Goal: Information Seeking & Learning: Learn about a topic

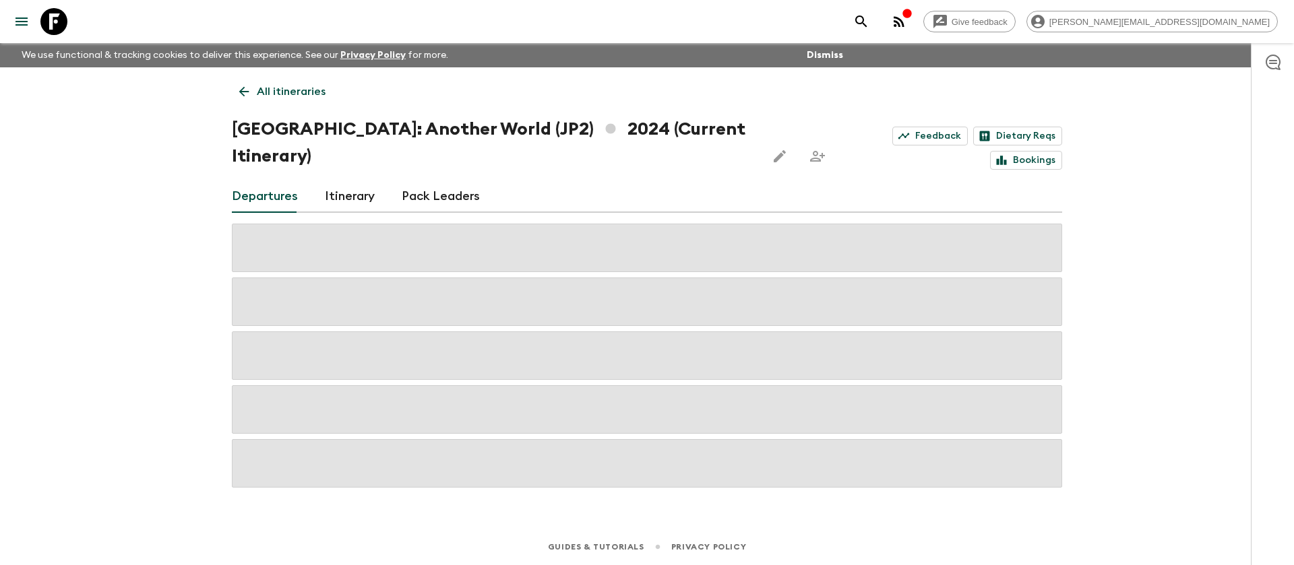
click at [342, 181] on link "Itinerary" at bounding box center [350, 197] width 50 height 32
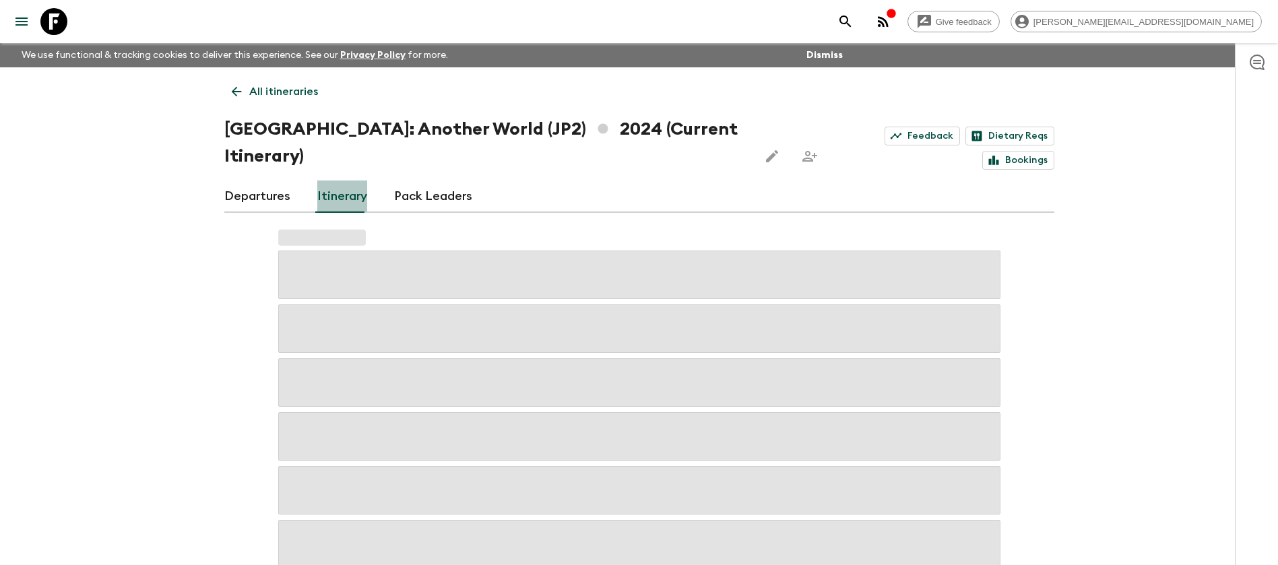
click at [342, 181] on link "Itinerary" at bounding box center [342, 197] width 50 height 32
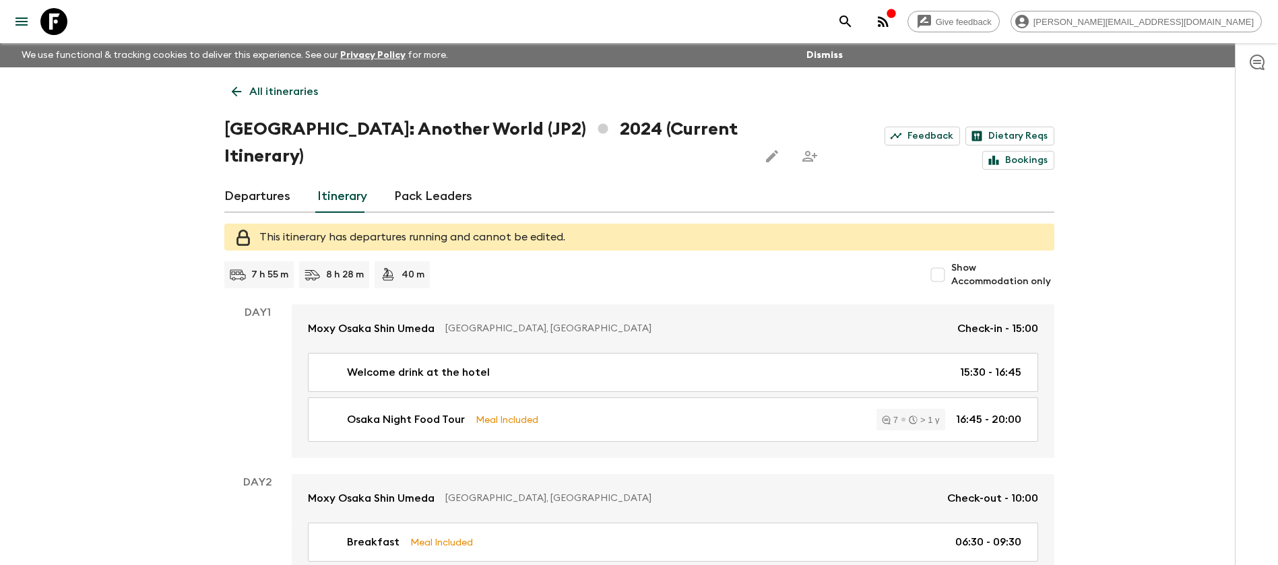
click at [344, 181] on link "Itinerary" at bounding box center [342, 197] width 50 height 32
click at [262, 181] on link "Departures" at bounding box center [257, 197] width 66 height 32
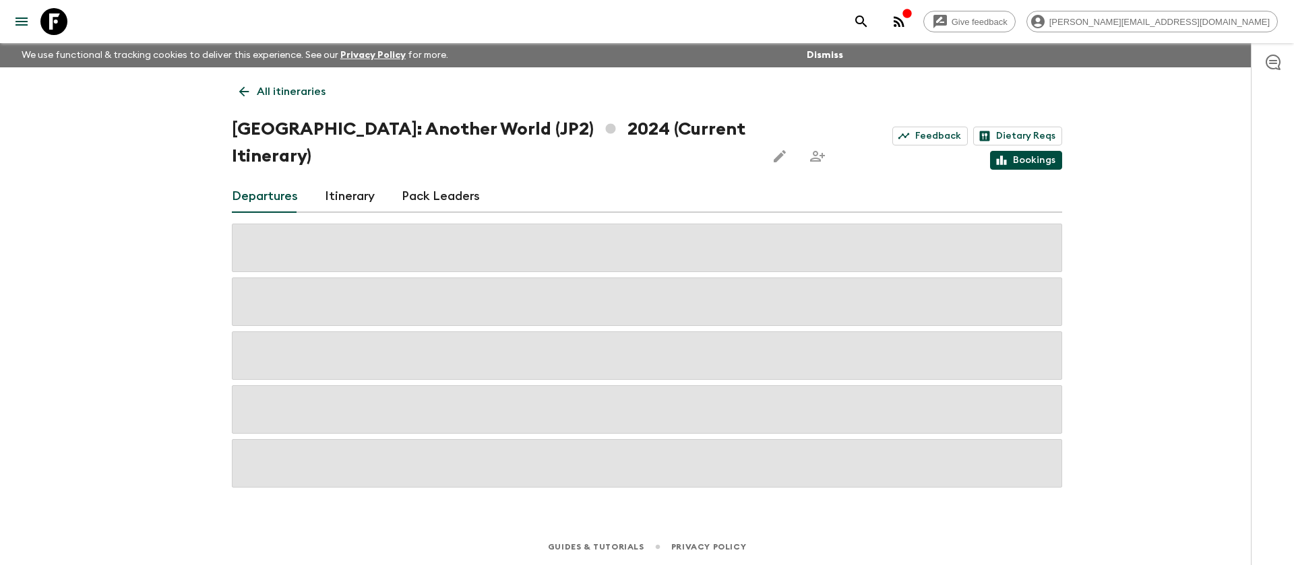
click at [1044, 151] on link "Bookings" at bounding box center [1026, 160] width 72 height 19
click at [52, 22] on icon at bounding box center [53, 21] width 27 height 27
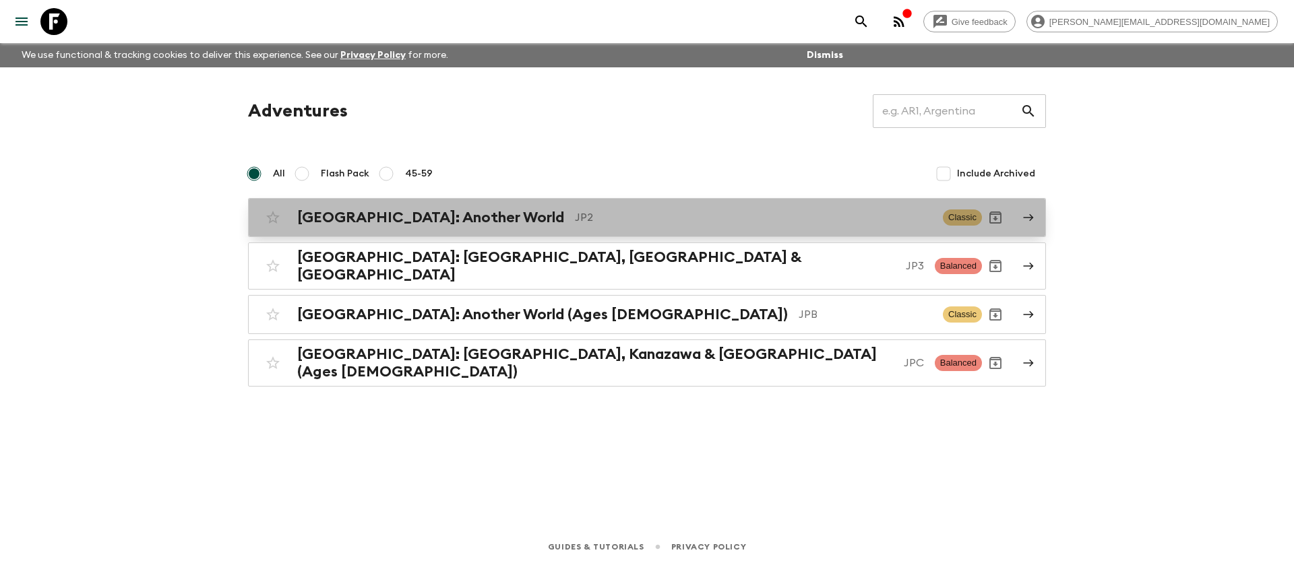
click at [385, 201] on link "[GEOGRAPHIC_DATA]: Another World JP2 Classic" at bounding box center [647, 217] width 798 height 39
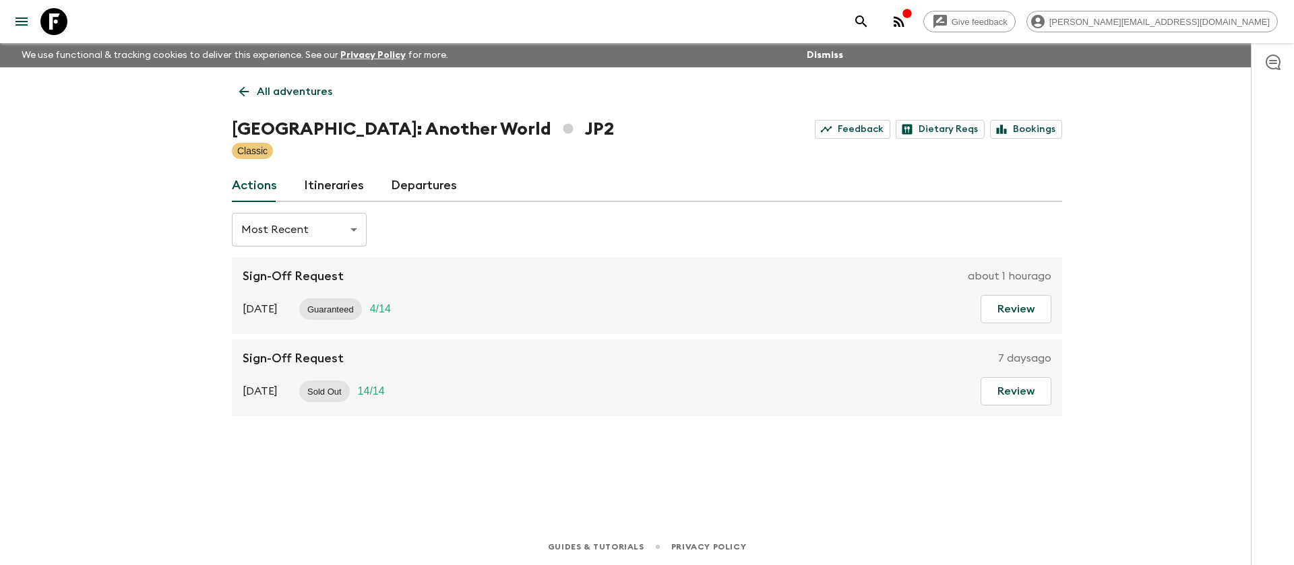
click at [338, 187] on link "Itineraries" at bounding box center [334, 186] width 60 height 32
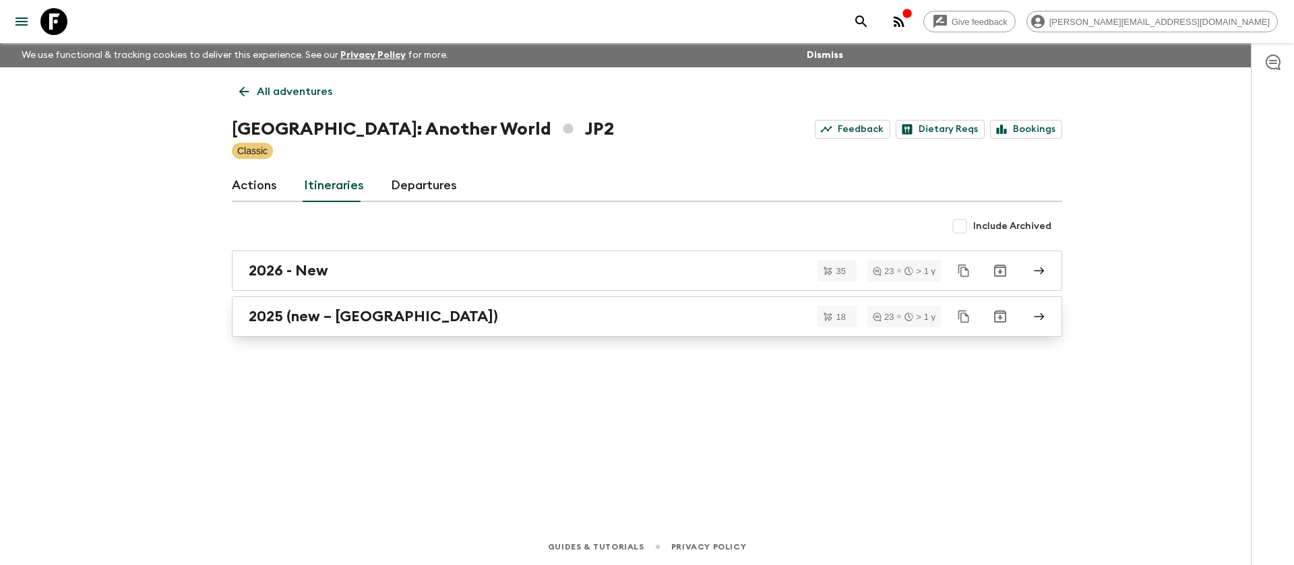
click at [395, 306] on link "2025 (new – [GEOGRAPHIC_DATA])" at bounding box center [647, 316] width 830 height 40
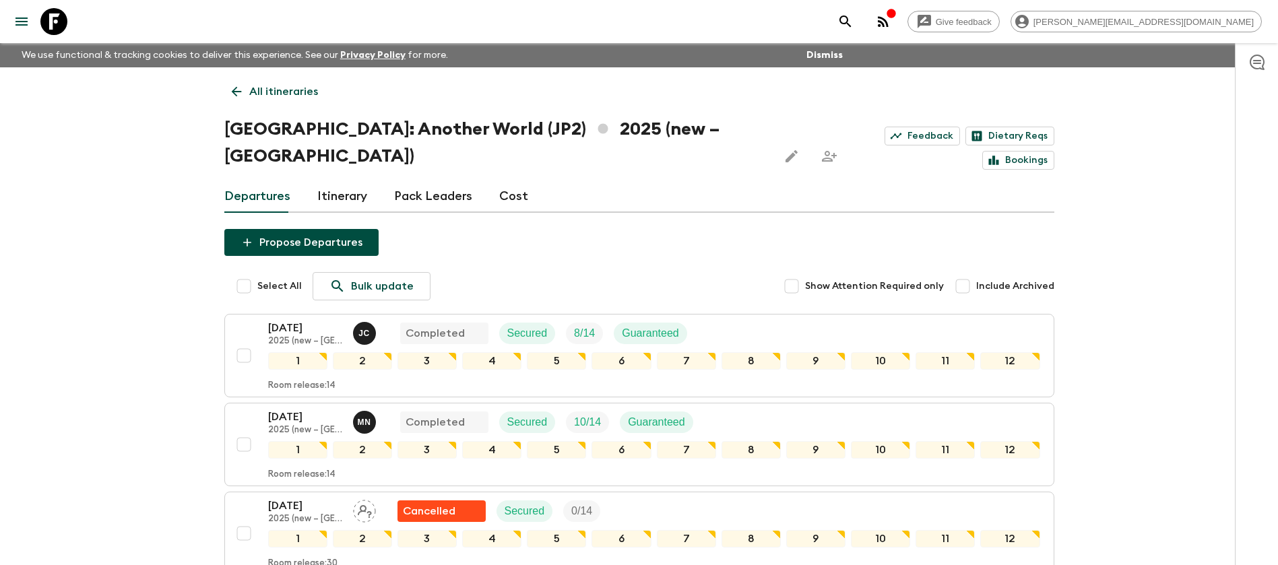
click at [56, 22] on icon at bounding box center [53, 21] width 27 height 27
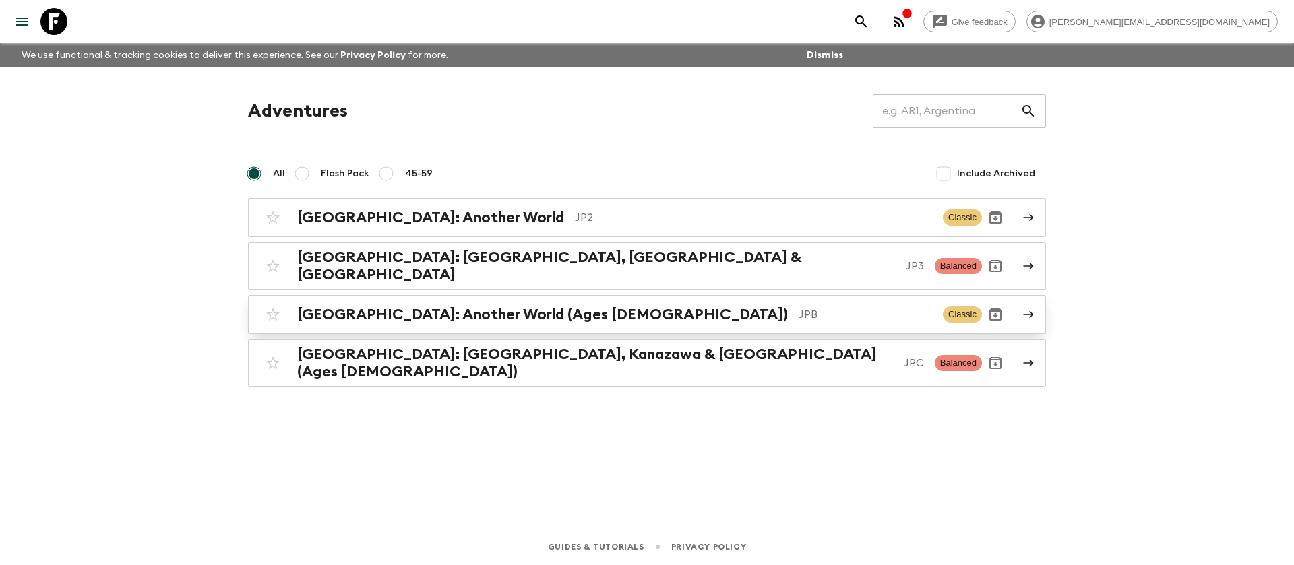
click at [798, 307] on p "JPB" at bounding box center [864, 315] width 133 height 16
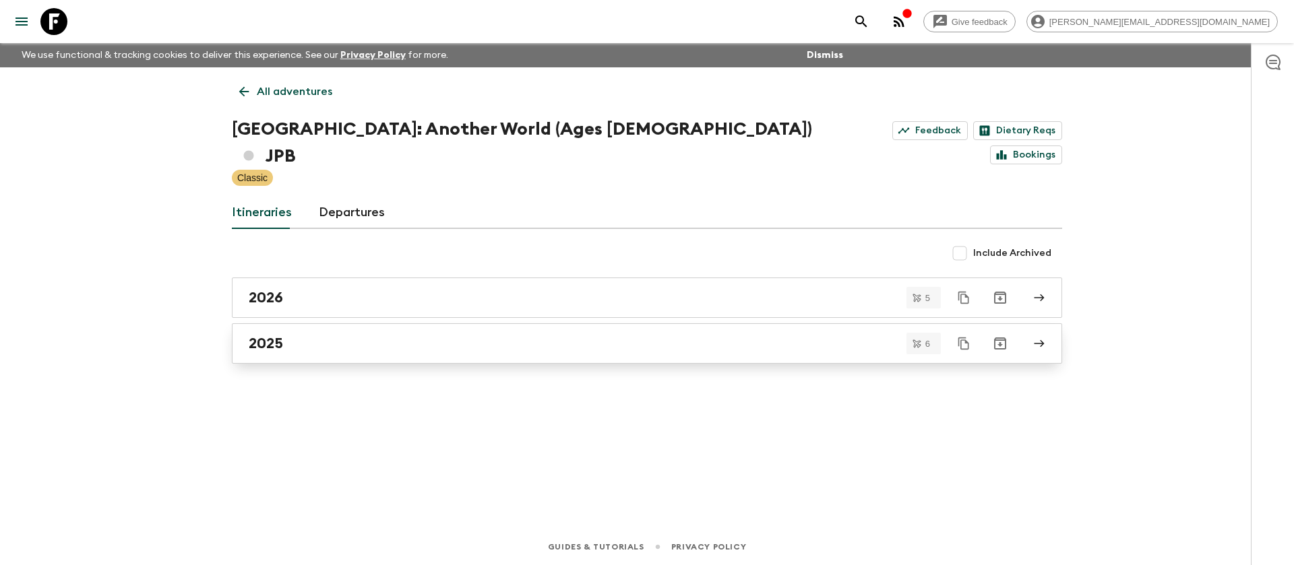
click at [525, 326] on link "2025" at bounding box center [647, 343] width 830 height 40
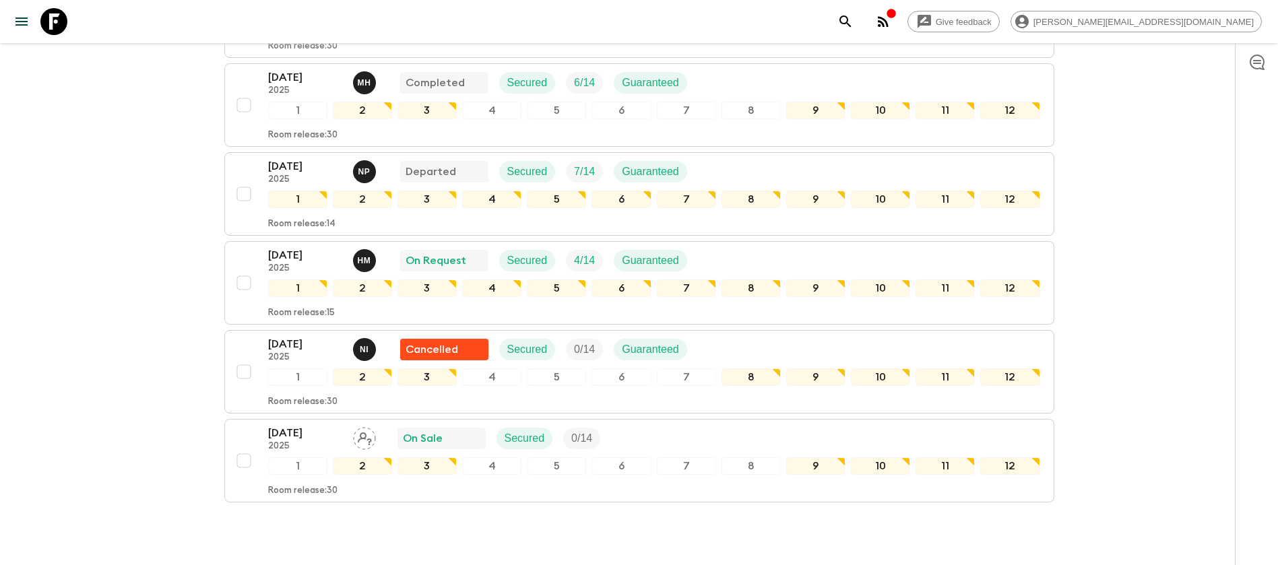
scroll to position [373, 0]
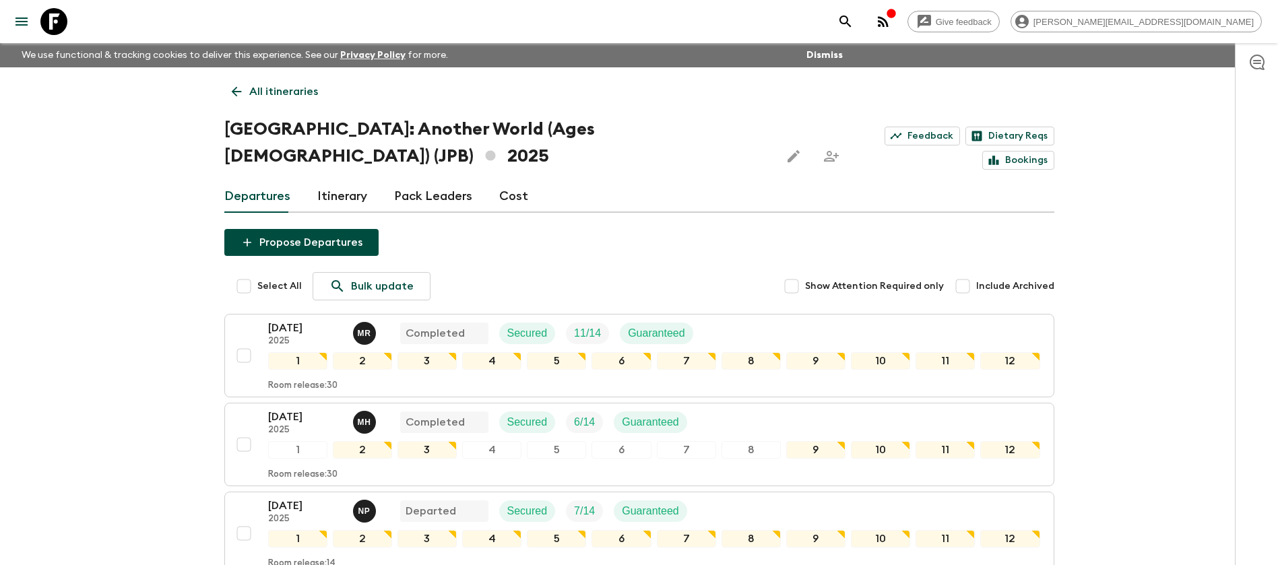
click at [54, 26] on icon at bounding box center [53, 21] width 27 height 27
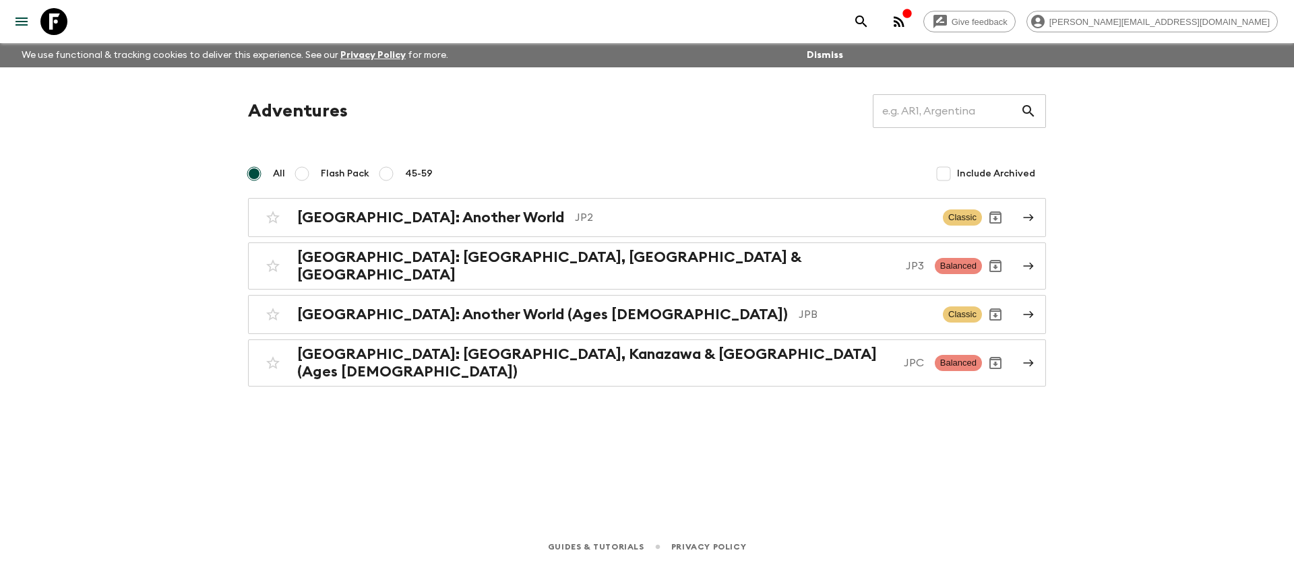
click at [556, 453] on div "Adventures ​ All Flash Pack 45-59 Include Archived [GEOGRAPHIC_DATA]: Another W…" at bounding box center [647, 279] width 862 height 424
click at [453, 311] on h2 "[GEOGRAPHIC_DATA]: Another World (Ages [DEMOGRAPHIC_DATA])" at bounding box center [542, 315] width 491 height 18
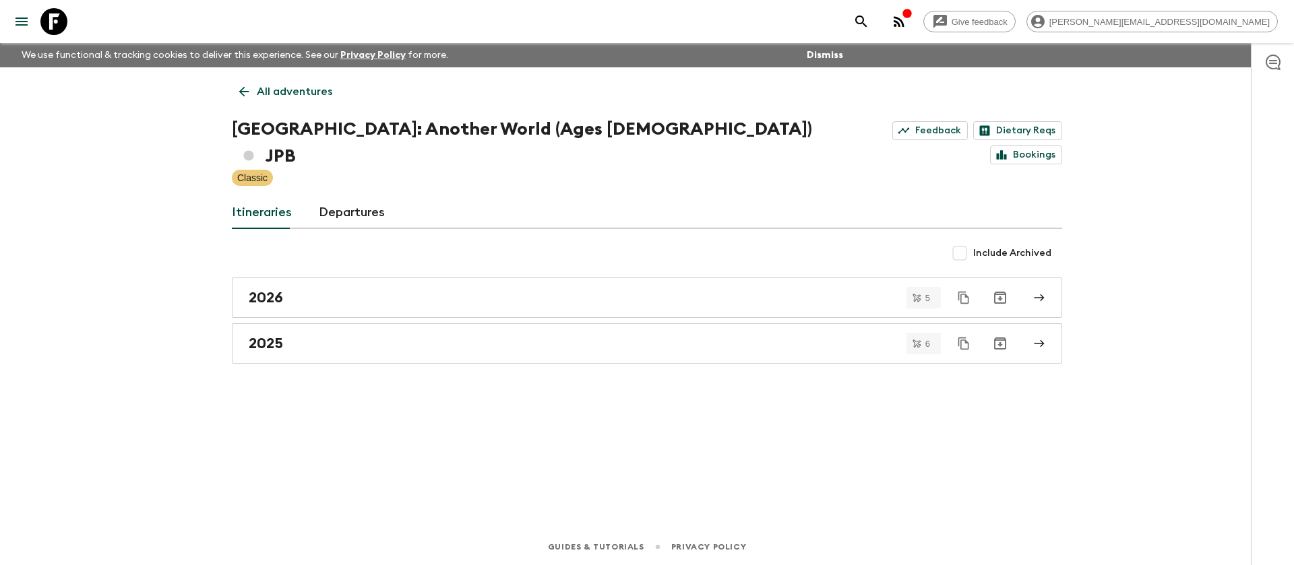
click at [453, 335] on div "2025" at bounding box center [634, 344] width 771 height 18
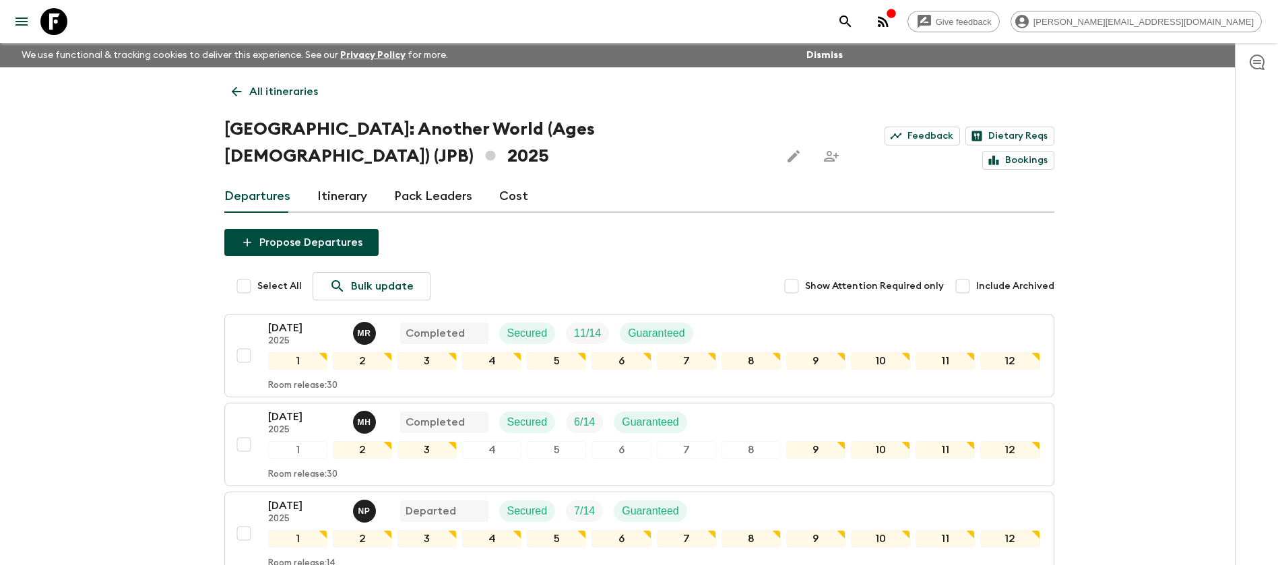
click at [49, 26] on icon at bounding box center [53, 21] width 27 height 27
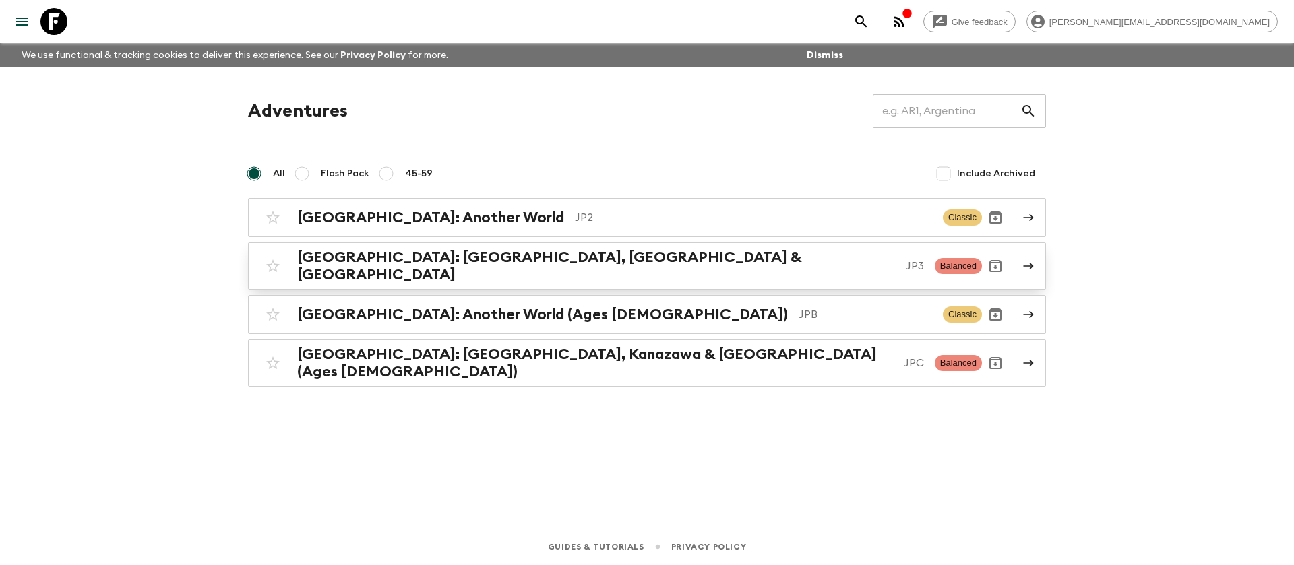
click at [383, 249] on div "[GEOGRAPHIC_DATA]: [GEOGRAPHIC_DATA], Kanazawa & [GEOGRAPHIC_DATA] JP3 Balanced" at bounding box center [620, 266] width 722 height 35
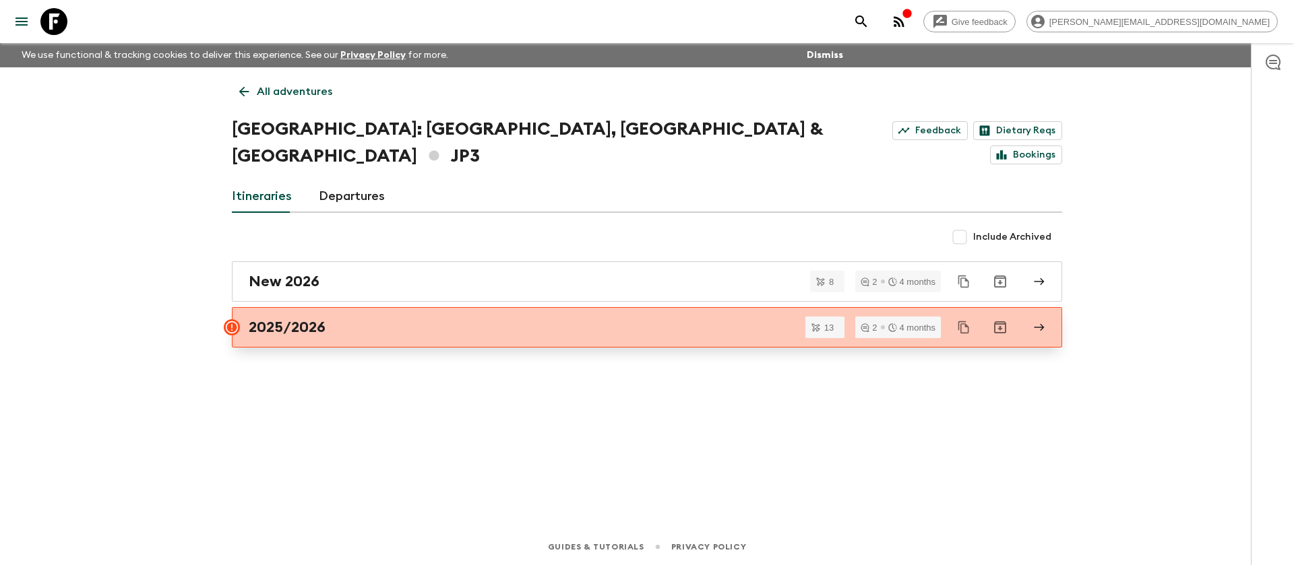
click at [636, 319] on div "2025/2026" at bounding box center [634, 328] width 771 height 18
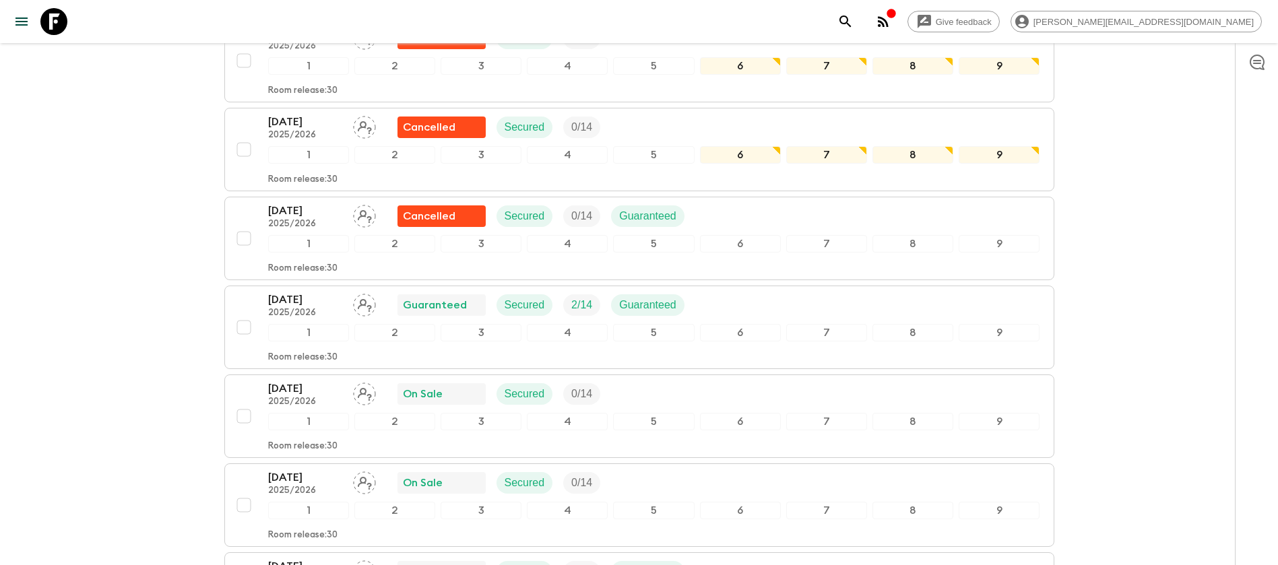
scroll to position [381, 0]
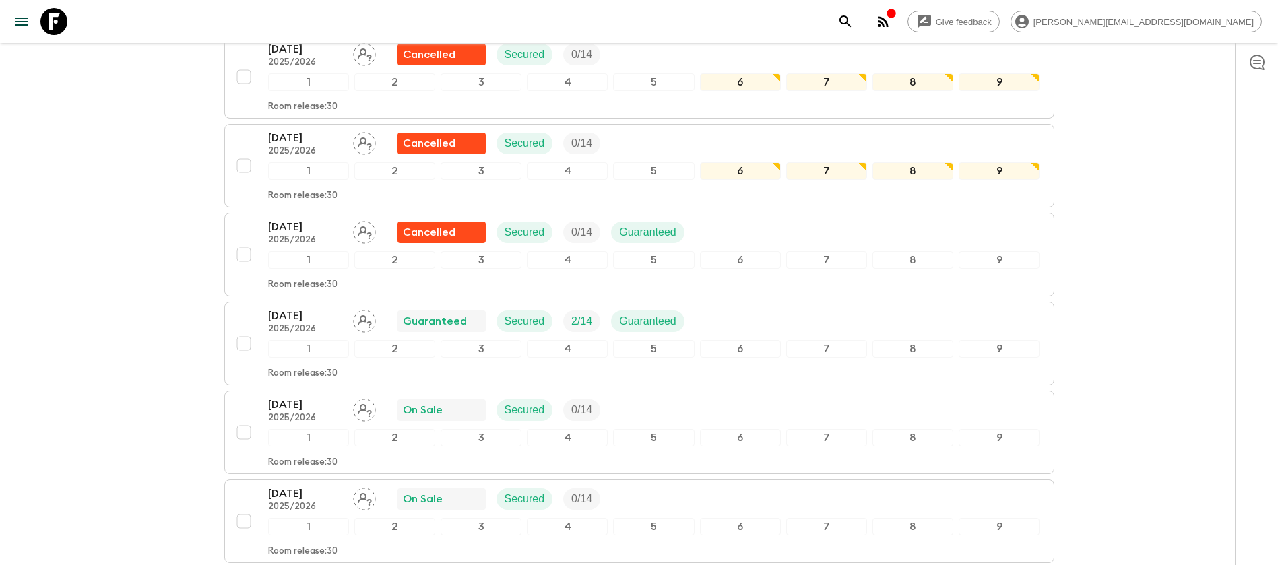
click at [88, 216] on div "Give feedback [PERSON_NAME][EMAIL_ADDRESS][DOMAIN_NAME] We use functional & tra…" at bounding box center [639, 419] width 1278 height 1601
click at [46, 25] on icon at bounding box center [53, 21] width 27 height 27
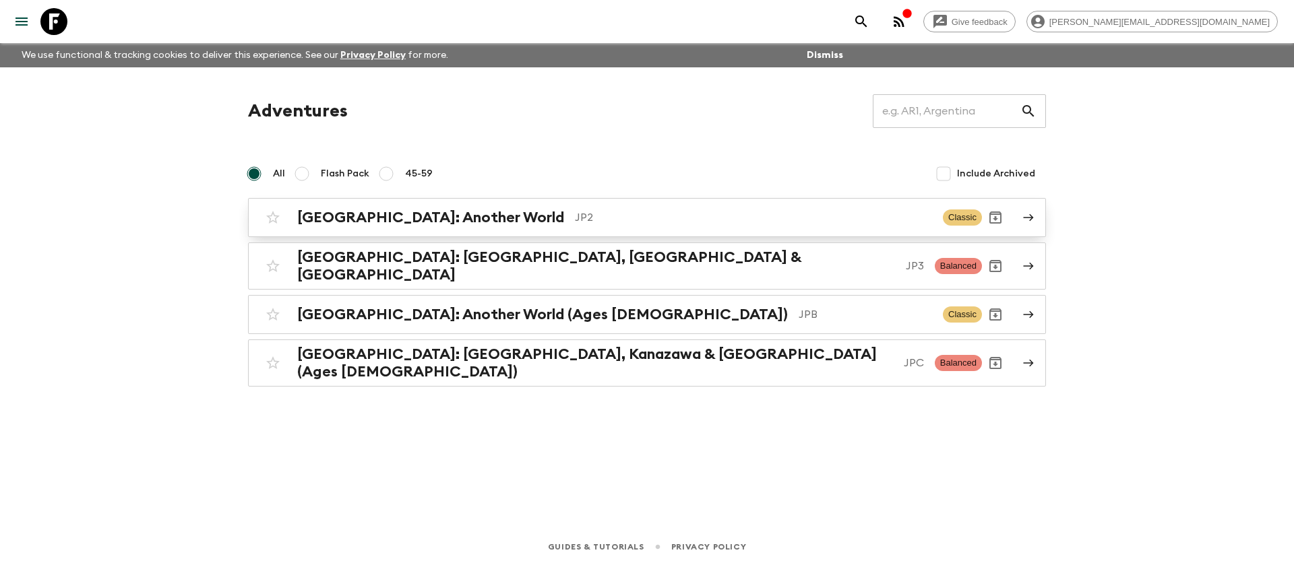
click at [509, 205] on div "[GEOGRAPHIC_DATA]: Another World JP2 Classic" at bounding box center [620, 217] width 722 height 27
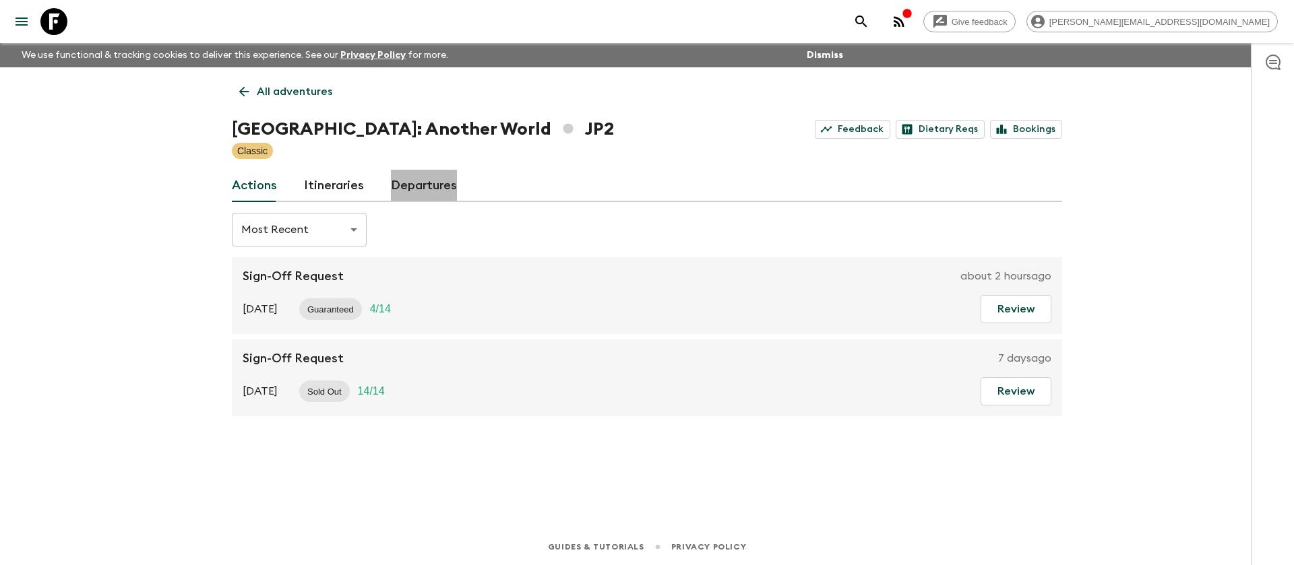
click at [443, 191] on link "Departures" at bounding box center [424, 186] width 66 height 32
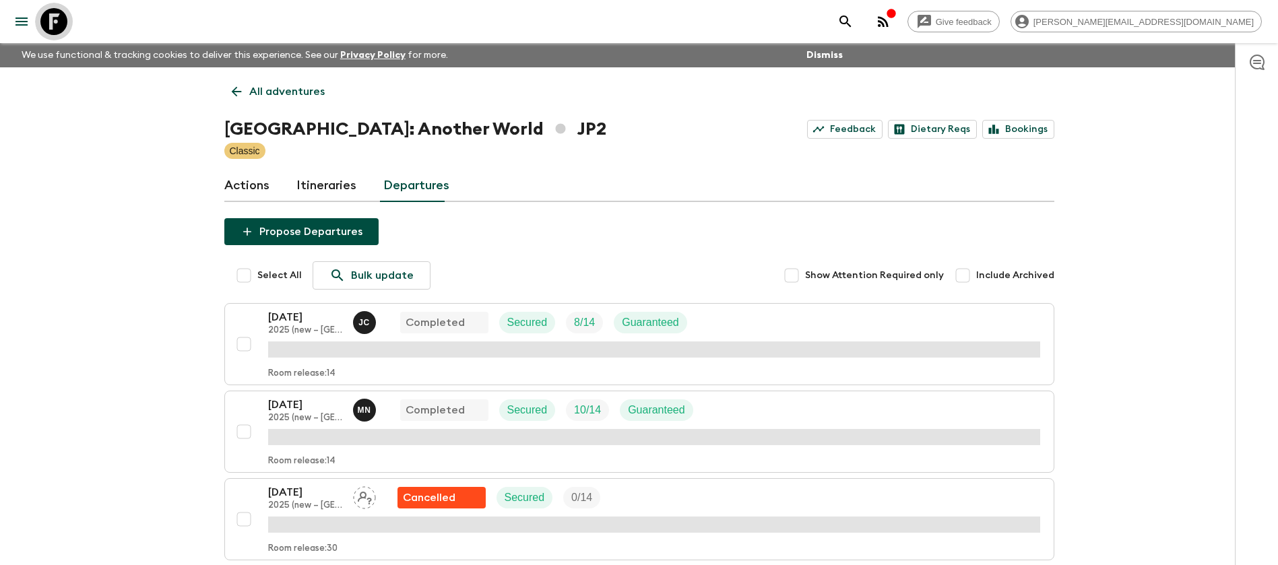
click at [56, 22] on icon at bounding box center [53, 21] width 27 height 27
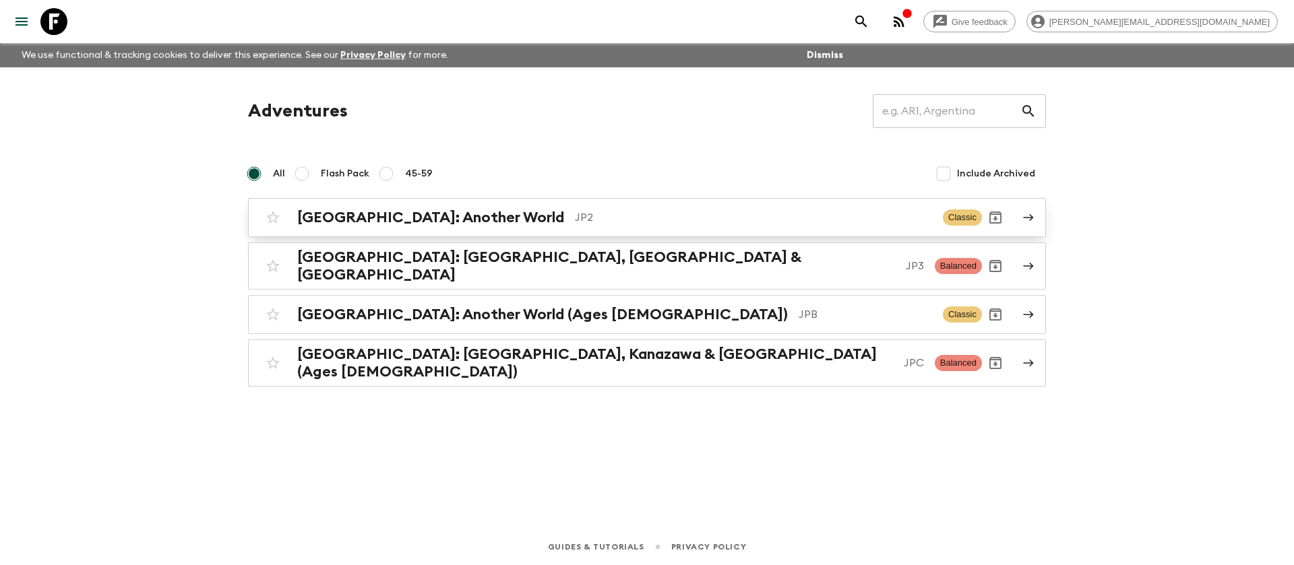
click at [681, 218] on p "JP2" at bounding box center [753, 218] width 357 height 16
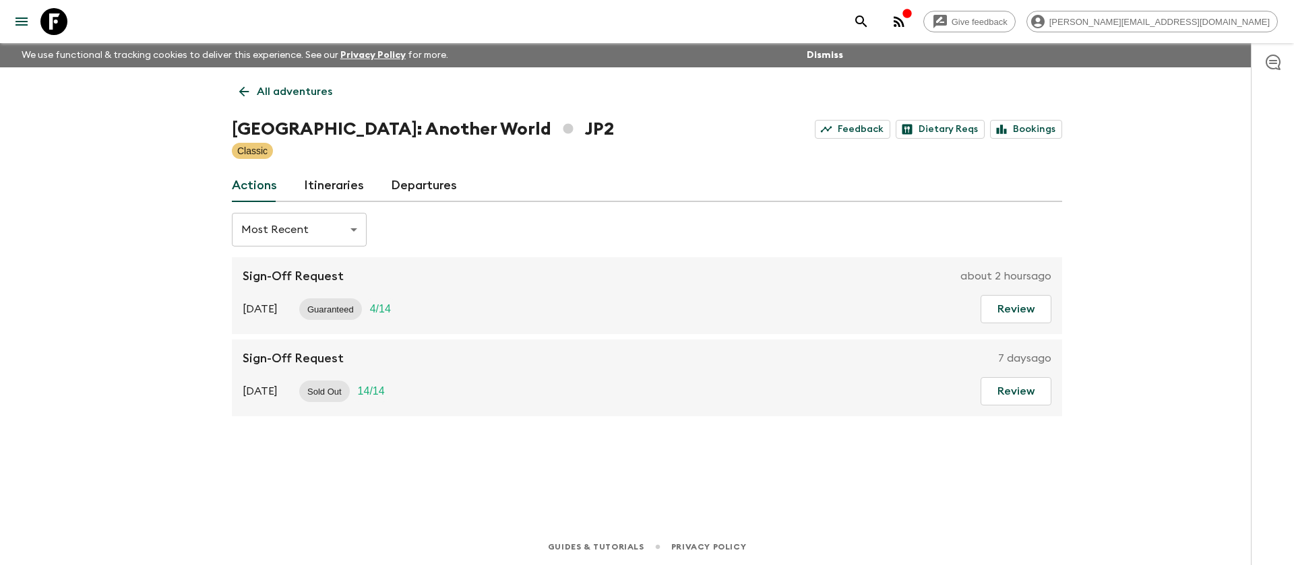
click at [343, 185] on link "Itineraries" at bounding box center [334, 186] width 60 height 32
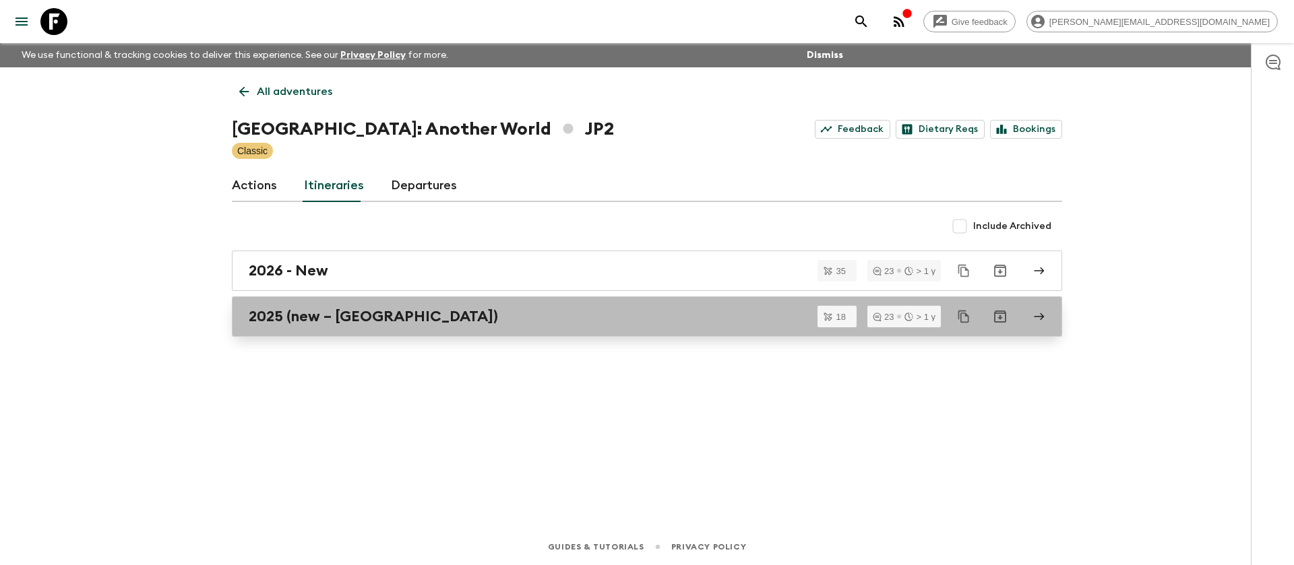
click at [373, 321] on h2 "2025 (new – [GEOGRAPHIC_DATA])" at bounding box center [373, 317] width 249 height 18
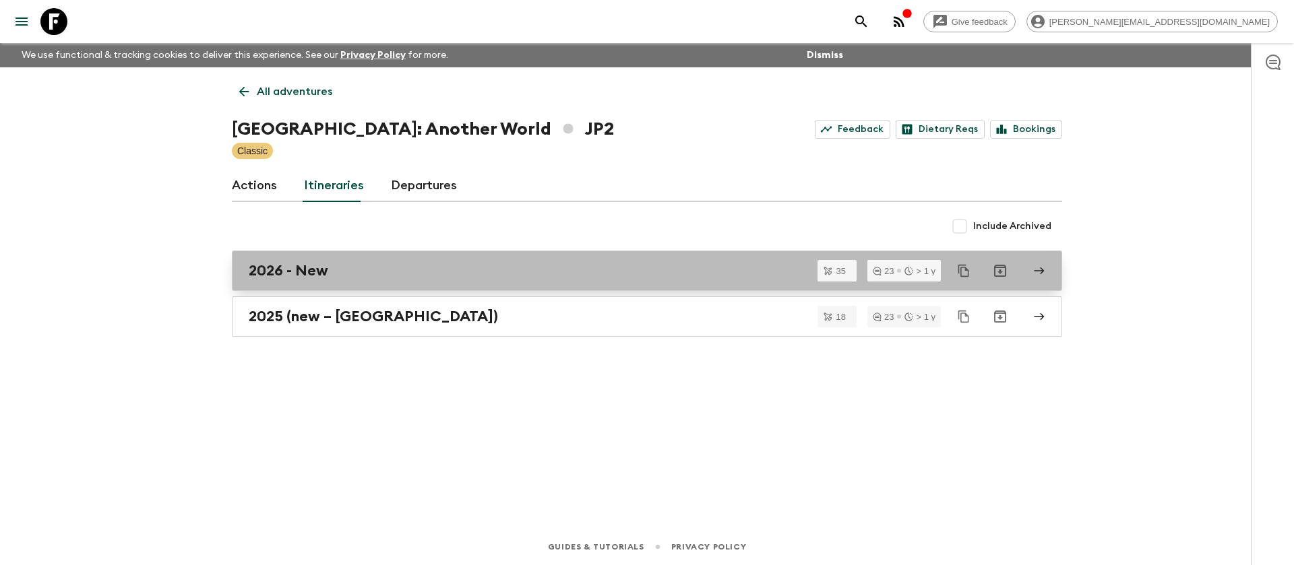
click at [507, 259] on link "2026 - New" at bounding box center [647, 271] width 830 height 40
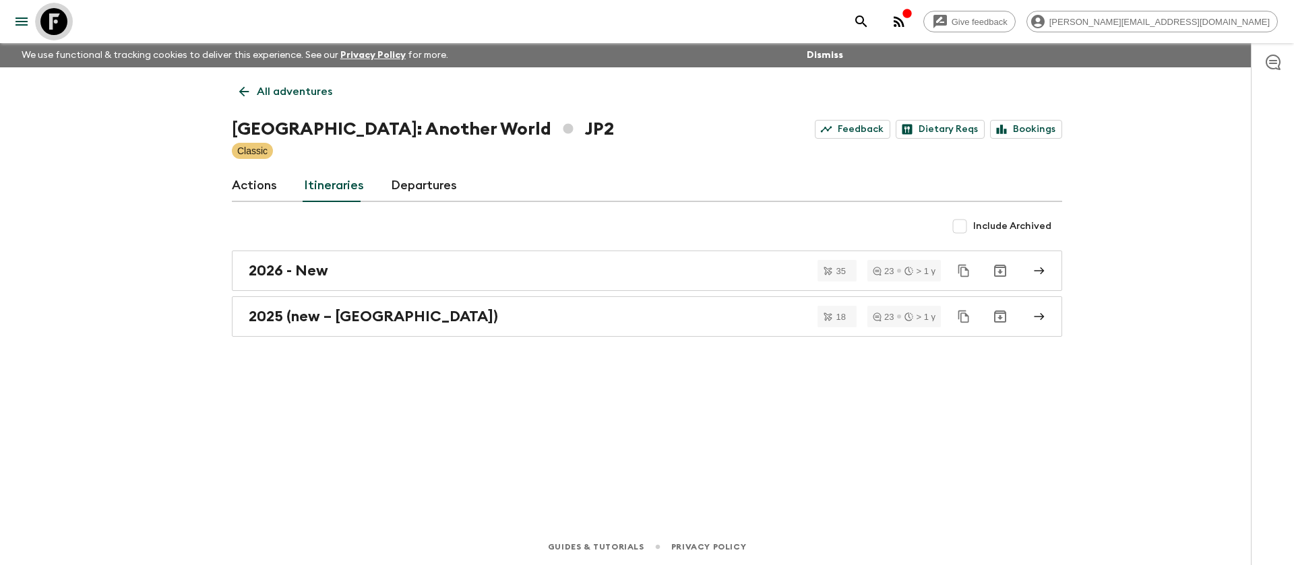
click at [55, 21] on icon at bounding box center [53, 21] width 27 height 27
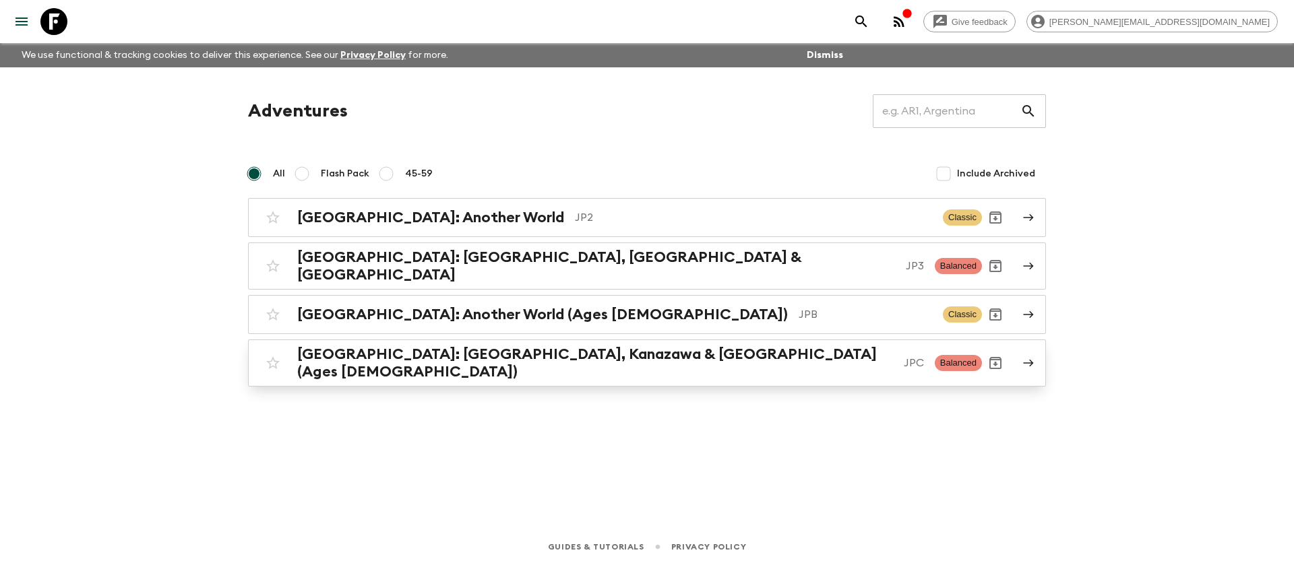
click at [904, 355] on p "JPC" at bounding box center [914, 363] width 20 height 16
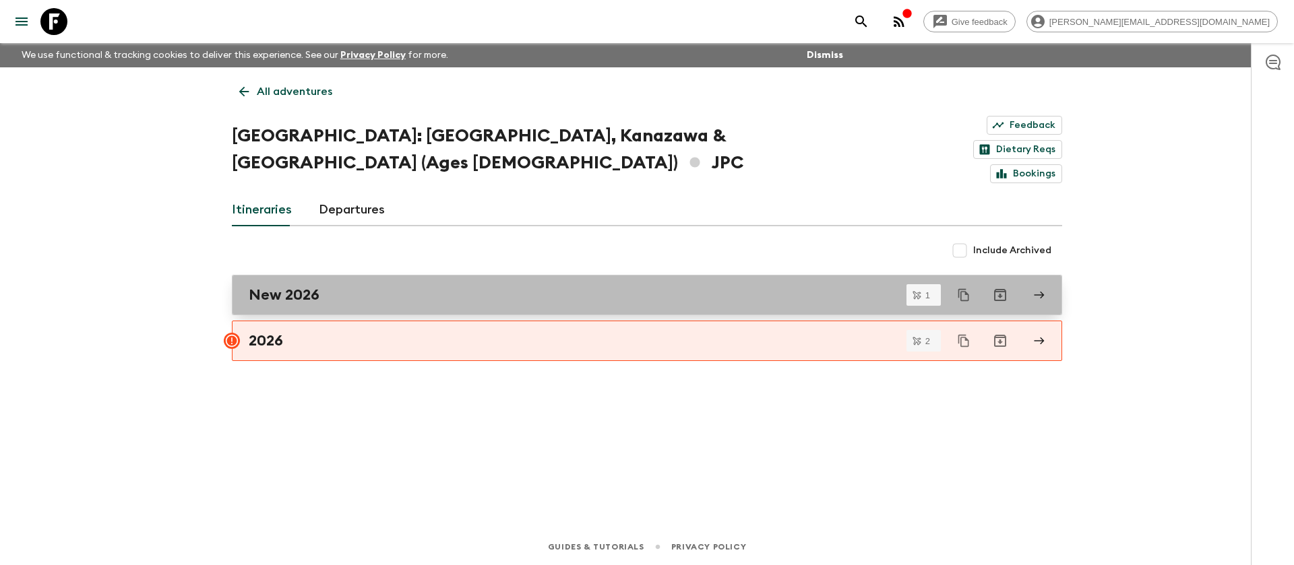
click at [584, 286] on div "New 2026" at bounding box center [634, 295] width 771 height 18
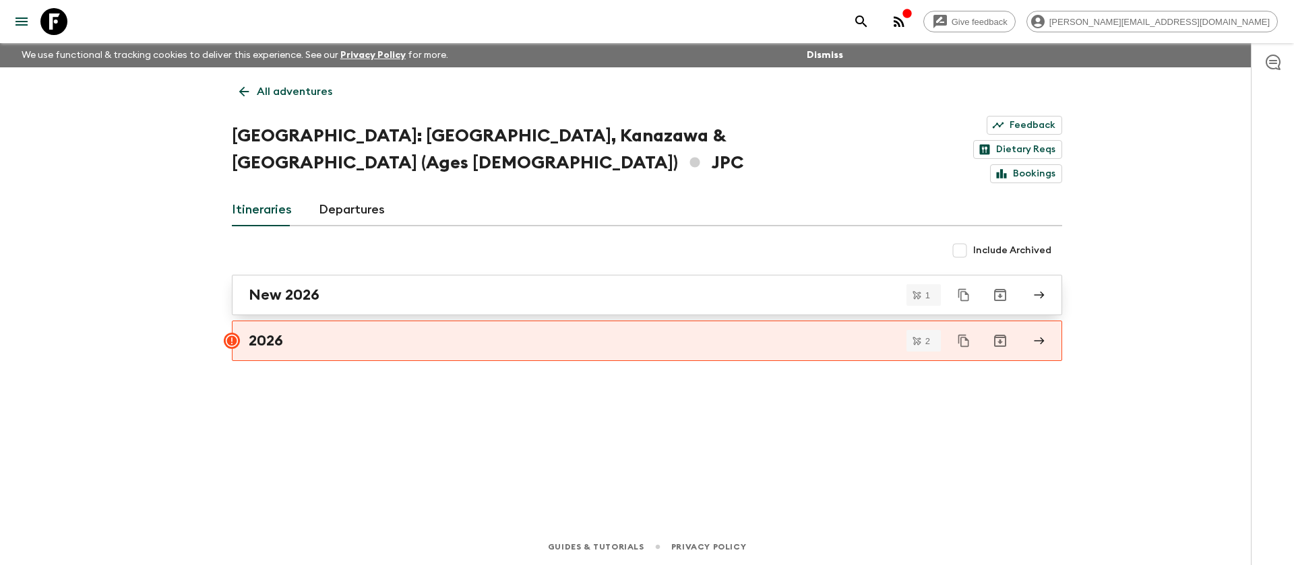
click at [459, 286] on div "New 2026" at bounding box center [634, 295] width 771 height 18
click at [418, 332] on div "2026" at bounding box center [634, 341] width 771 height 18
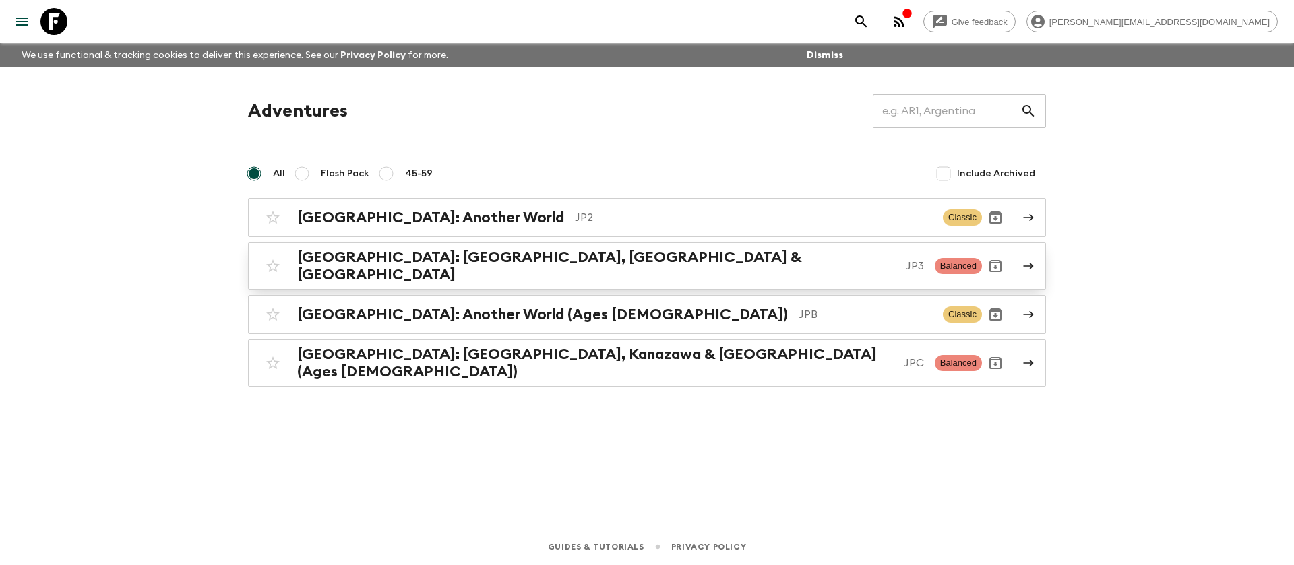
click at [451, 276] on link "[GEOGRAPHIC_DATA]: [GEOGRAPHIC_DATA], Kanazawa & [GEOGRAPHIC_DATA] JP3 Balanced" at bounding box center [647, 266] width 798 height 47
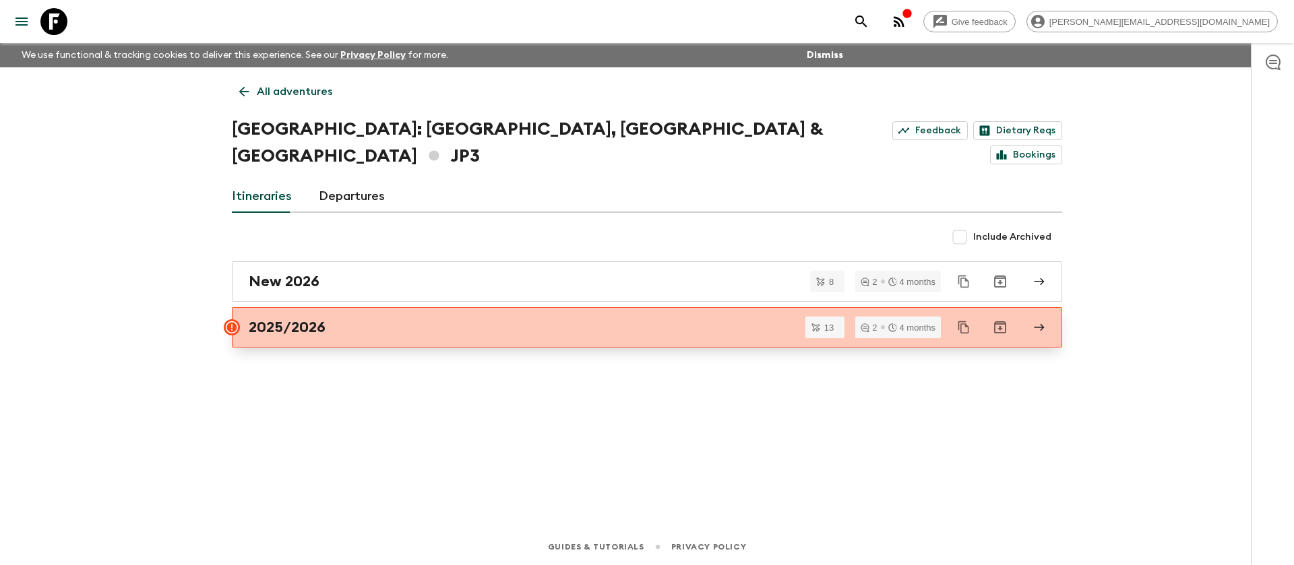
click at [509, 307] on link "2025/2026" at bounding box center [647, 327] width 830 height 40
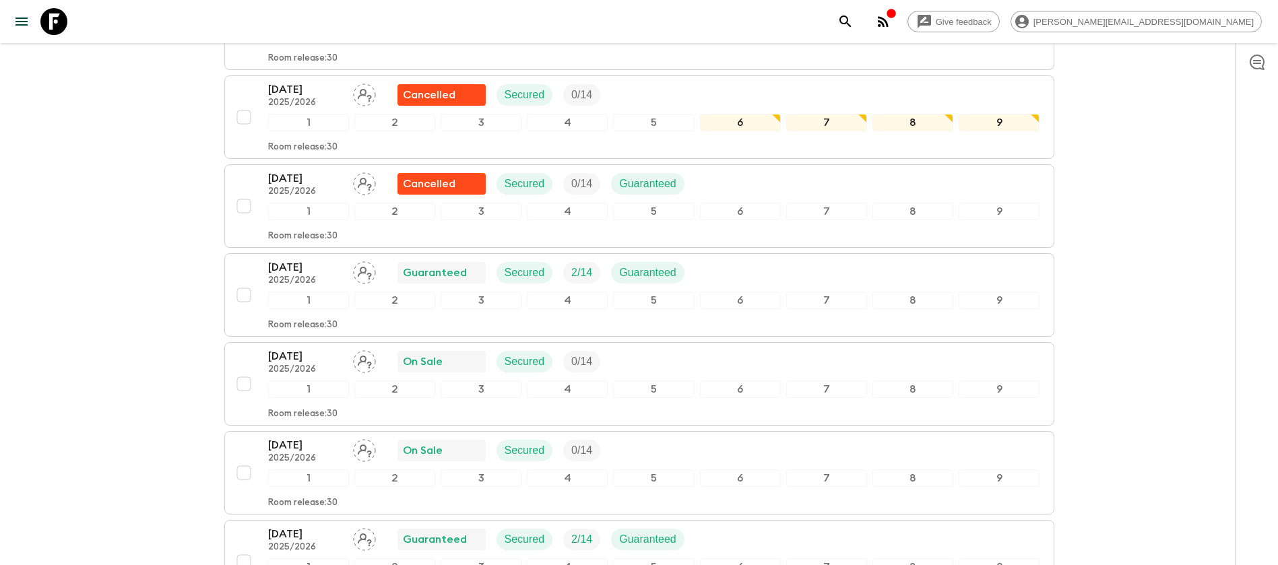
scroll to position [434, 0]
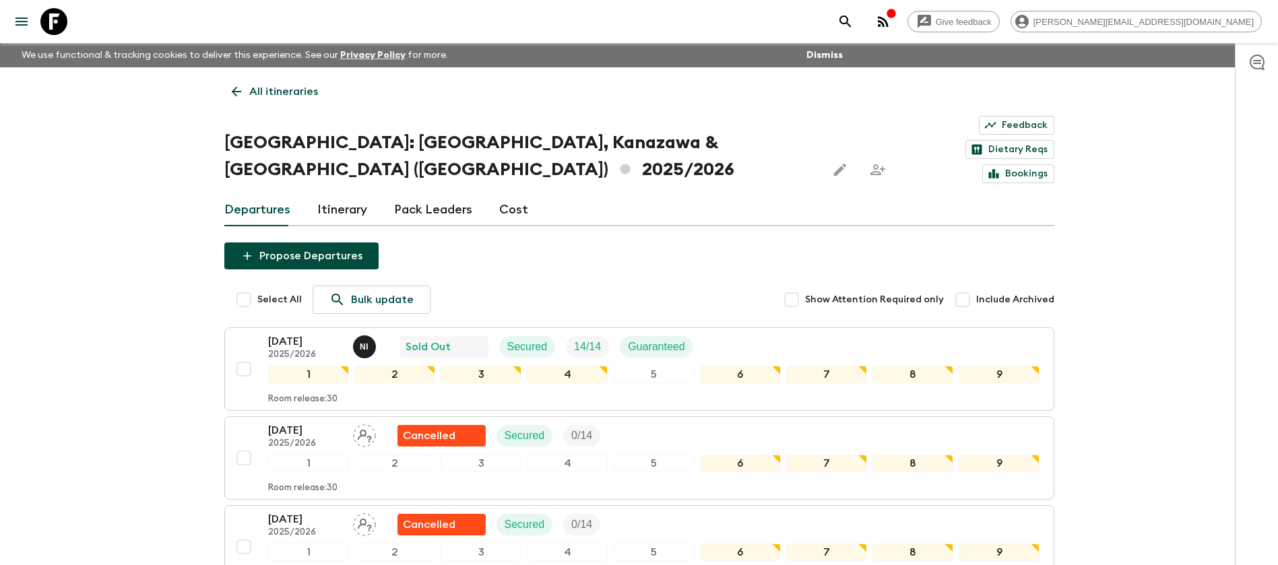
scroll to position [140, 0]
